Goal: Information Seeking & Learning: Learn about a topic

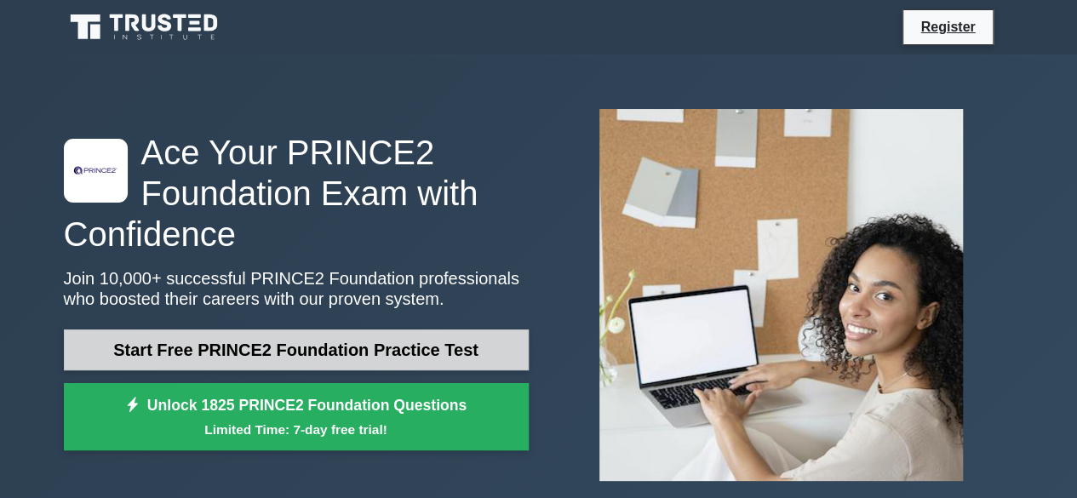
click at [266, 359] on link "Start Free PRINCE2 Foundation Practice Test" at bounding box center [296, 350] width 465 height 41
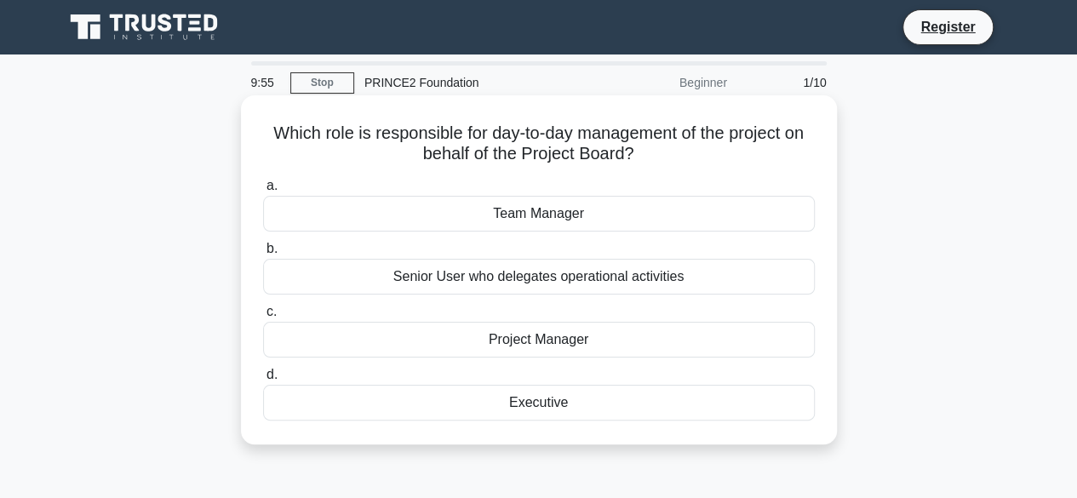
click at [527, 342] on div "Project Manager" at bounding box center [539, 340] width 552 height 36
click at [263, 318] on input "c. Project Manager" at bounding box center [263, 312] width 0 height 11
